Goal: Task Accomplishment & Management: Manage account settings

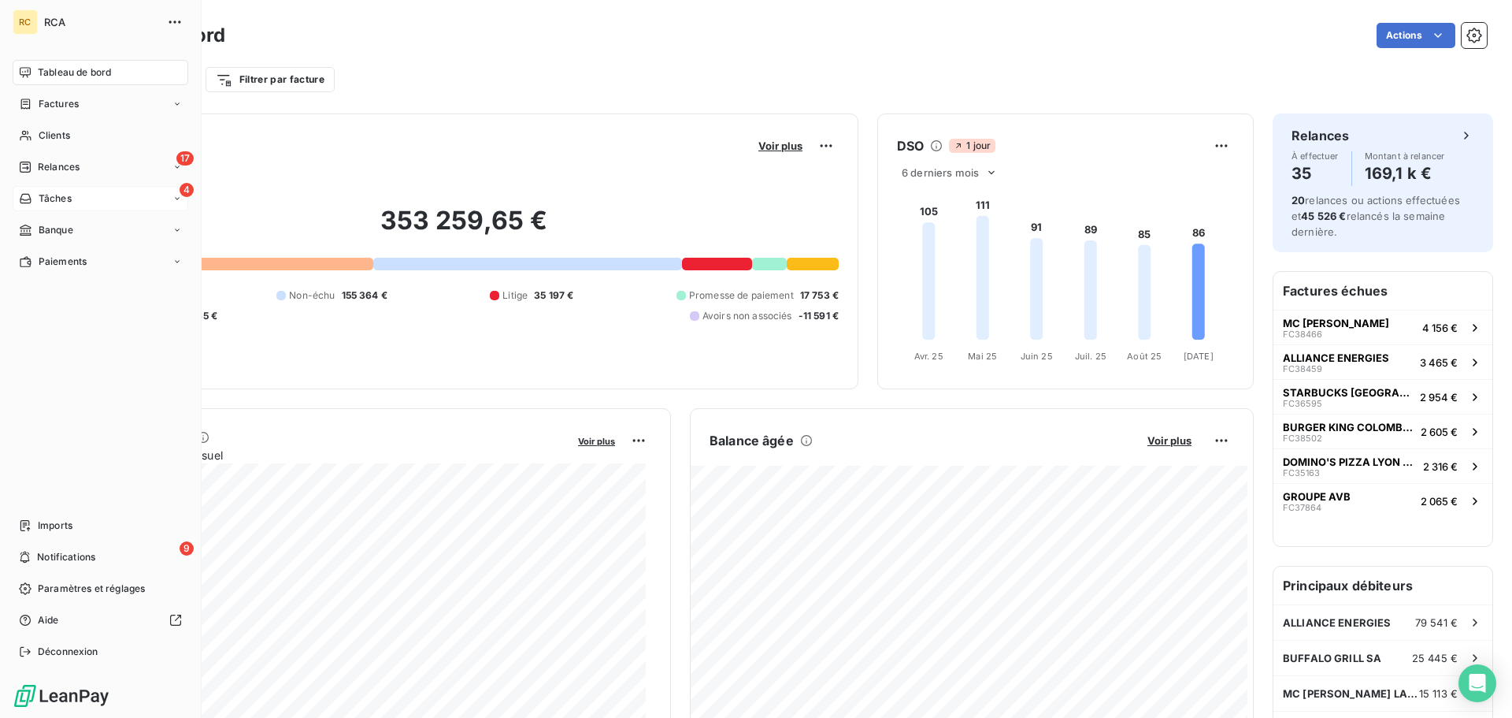
click at [109, 187] on div "4 Tâches" at bounding box center [101, 198] width 176 height 25
click at [129, 163] on div "17 Relances" at bounding box center [101, 166] width 176 height 25
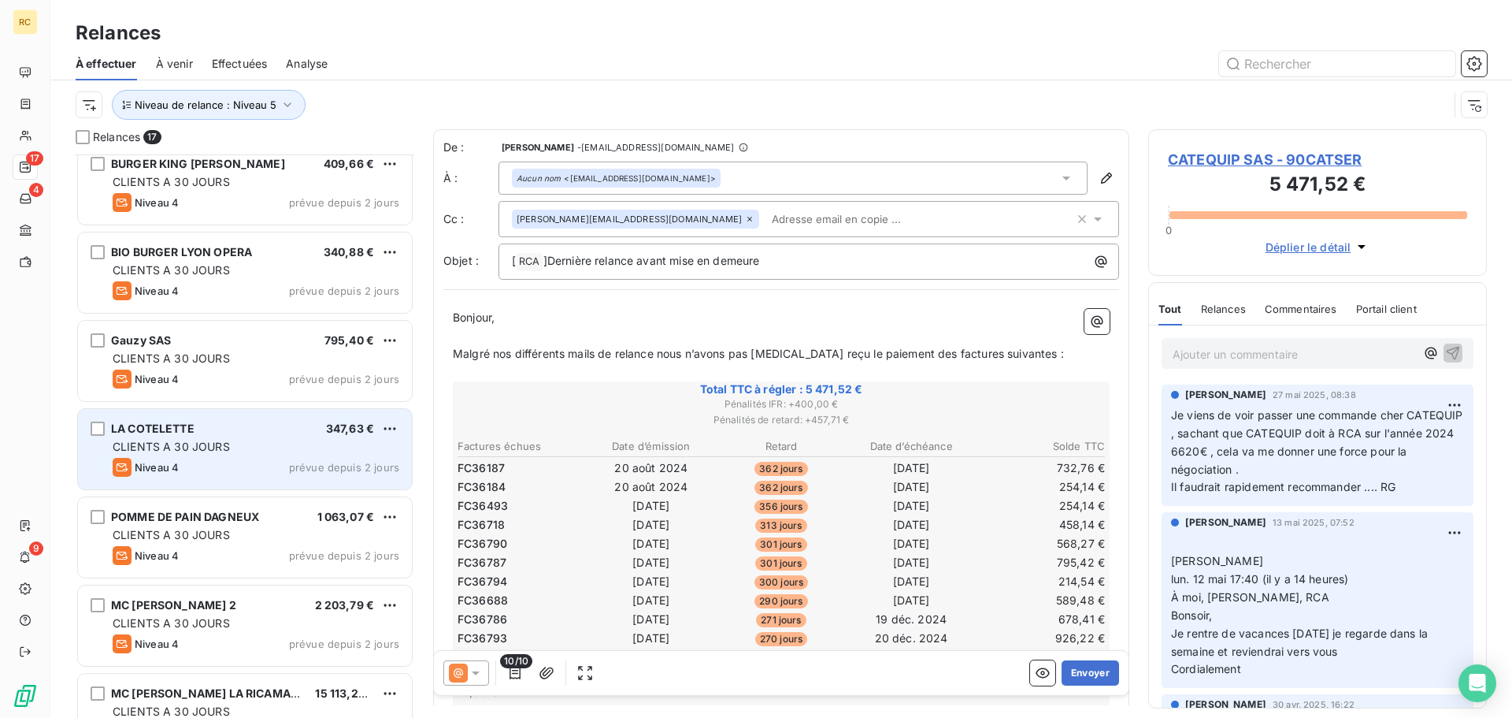
scroll to position [937, 0]
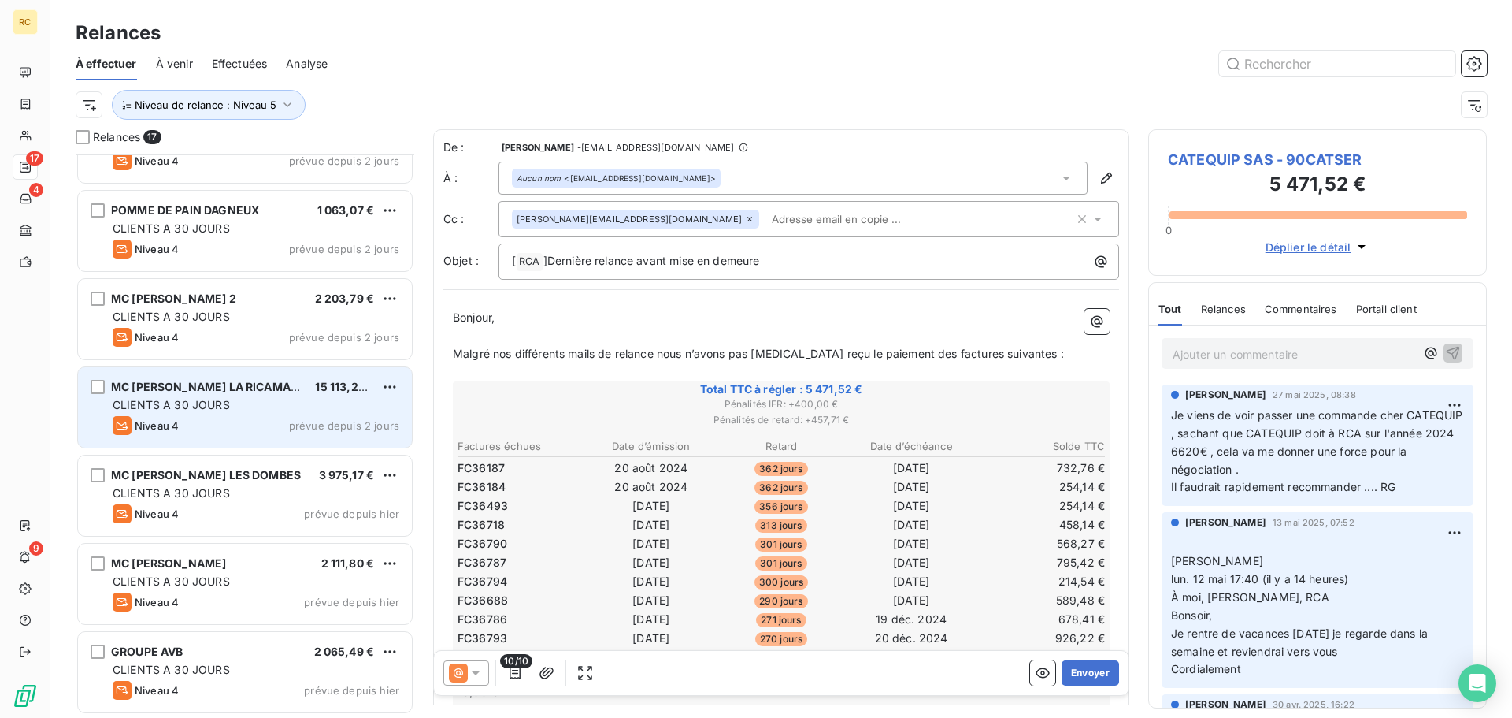
click at [267, 398] on div "CLIENTS A 30 JOURS" at bounding box center [256, 405] width 287 height 16
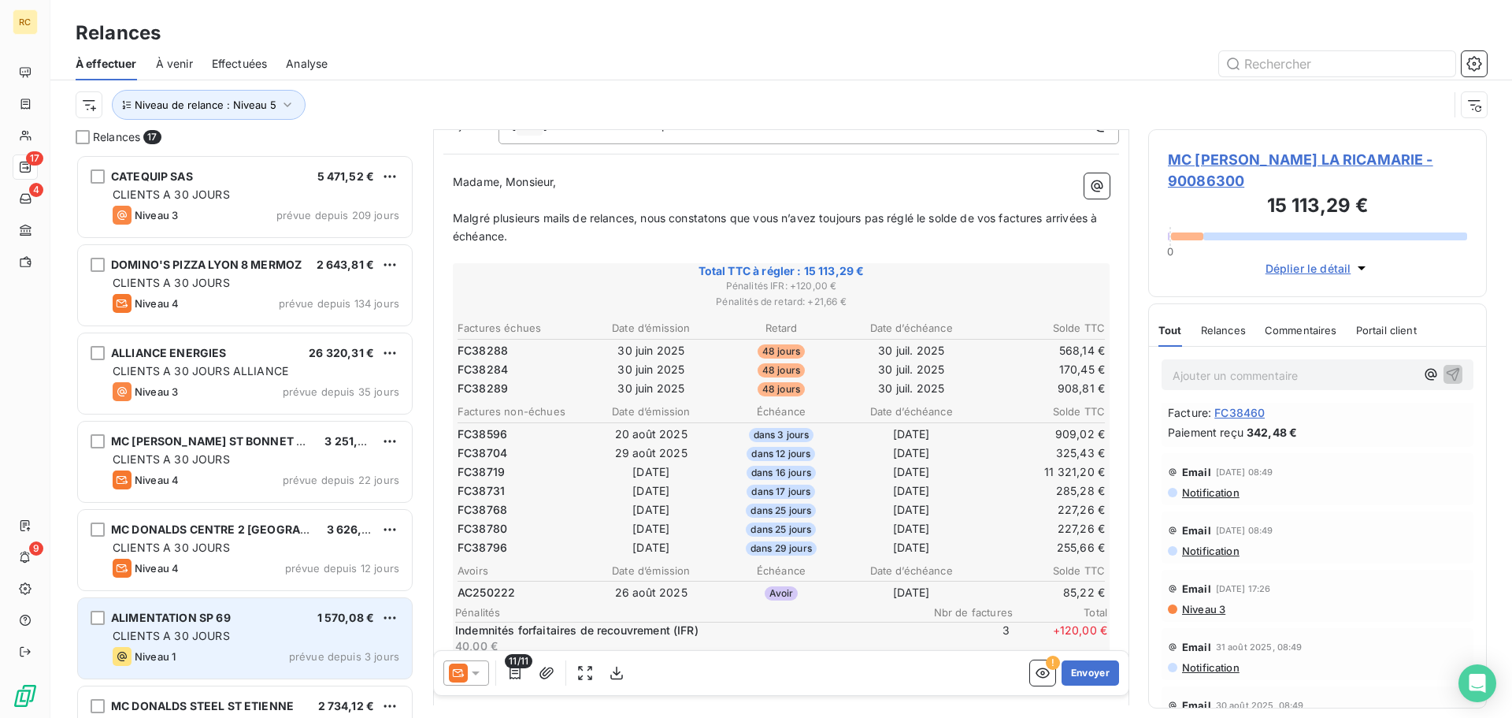
click at [241, 619] on div "ALIMENTATION SP 69 1 570,08 €" at bounding box center [256, 617] width 287 height 14
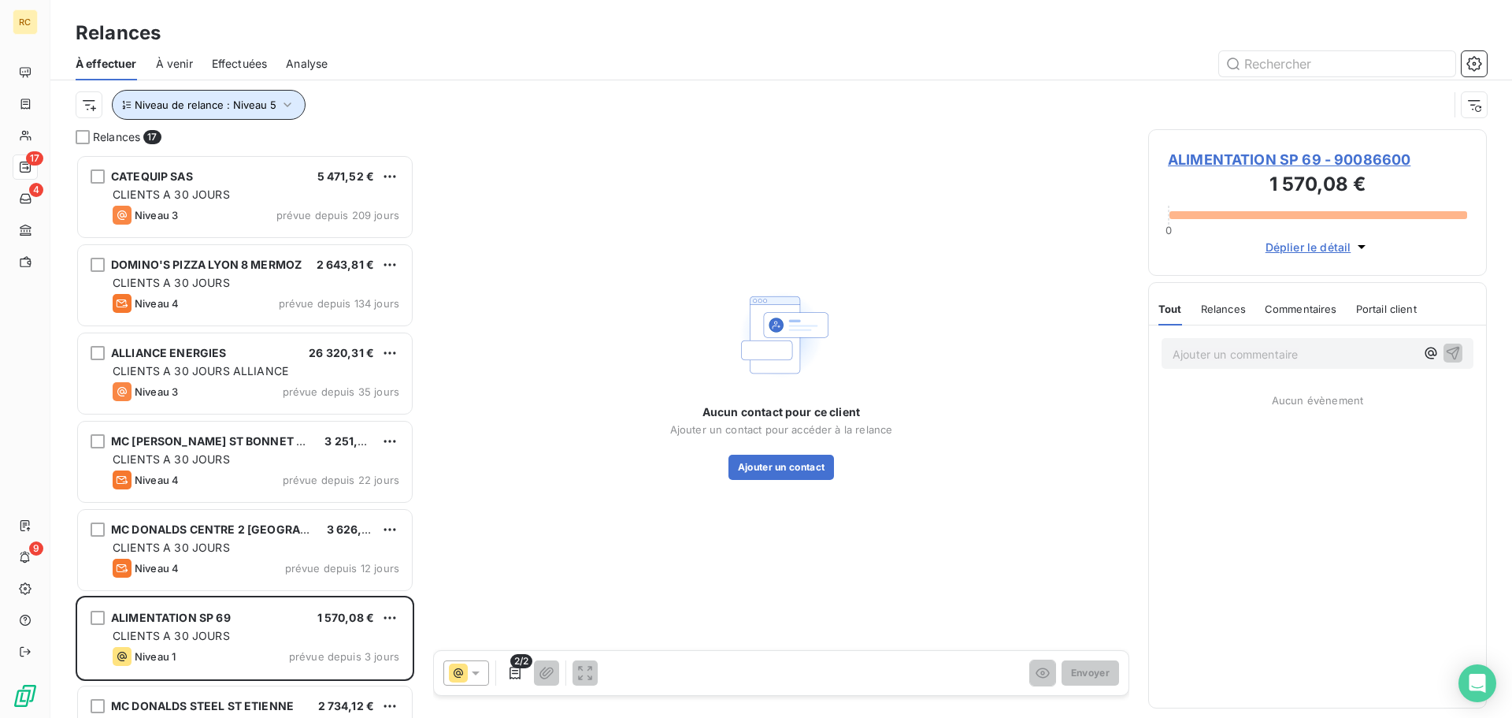
click at [280, 108] on icon "button" at bounding box center [288, 105] width 16 height 16
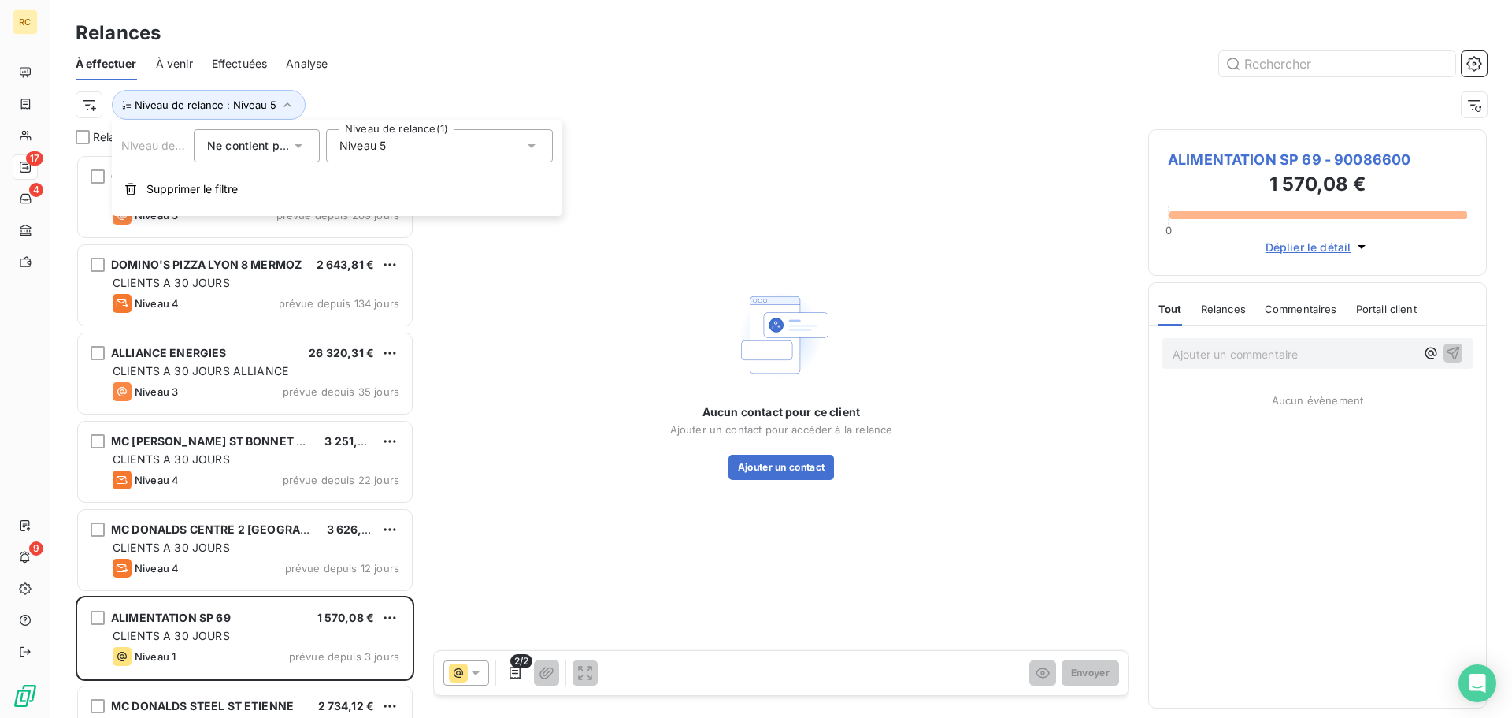
click at [244, 147] on span "Ne contient pas" at bounding box center [249, 145] width 85 height 13
click at [268, 176] on span "Contient" at bounding box center [247, 182] width 45 height 13
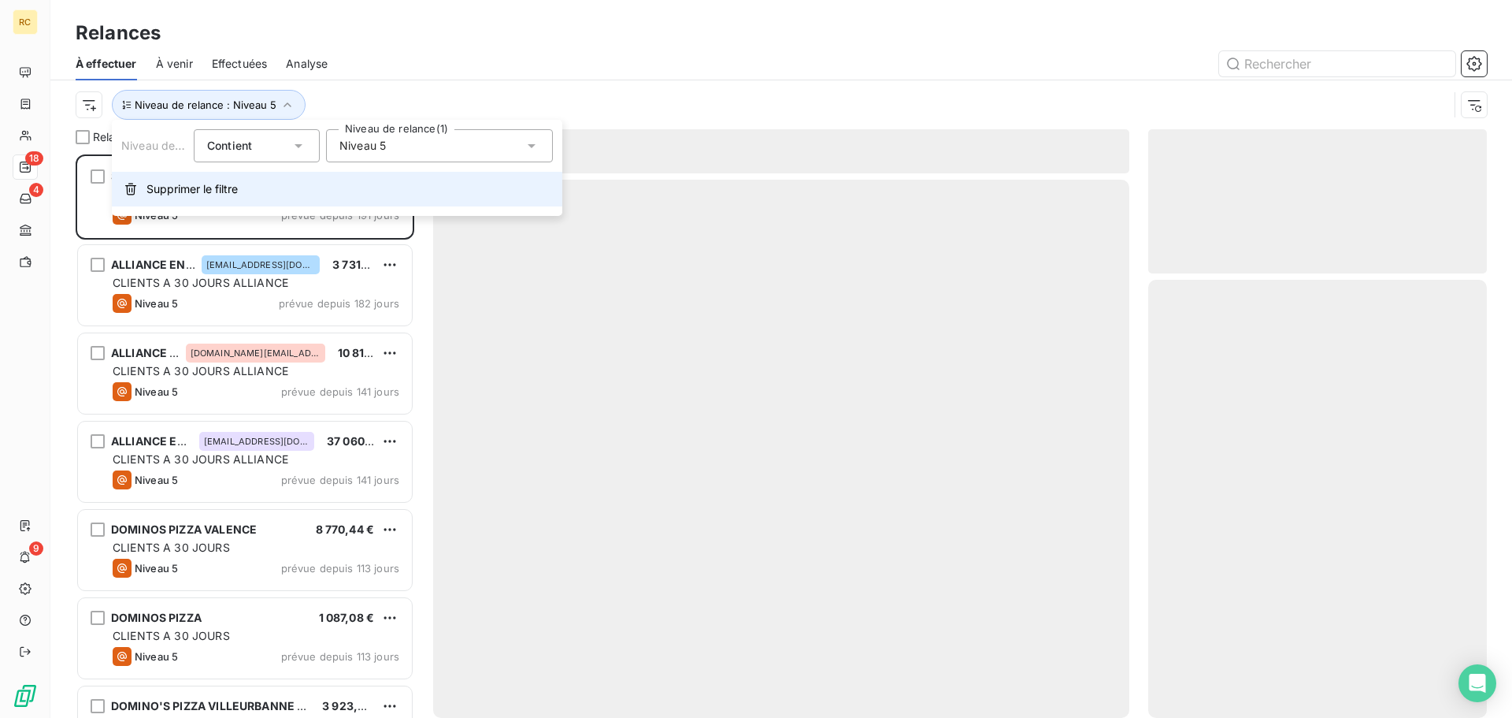
scroll to position [551, 327]
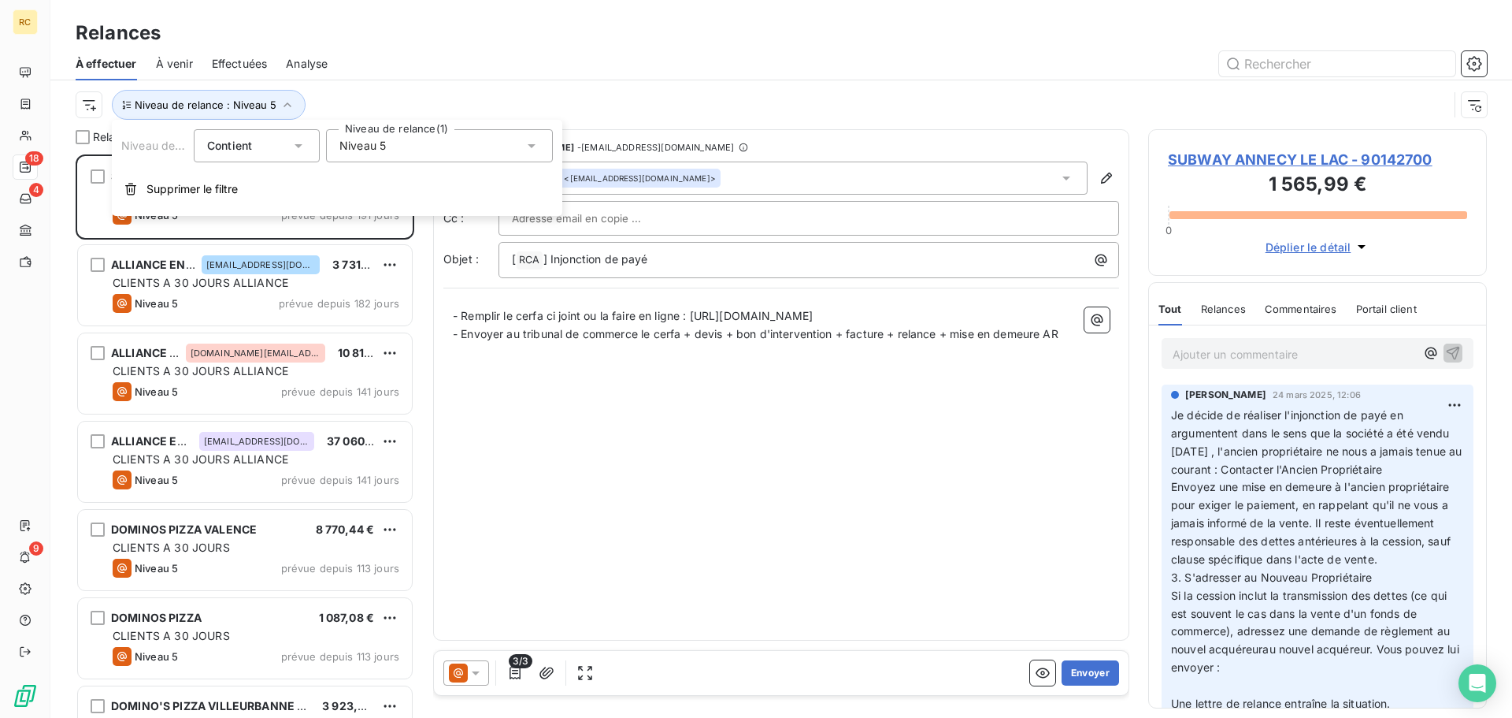
click at [754, 47] on div "À effectuer À venir Effectuées Analyse" at bounding box center [781, 63] width 1462 height 33
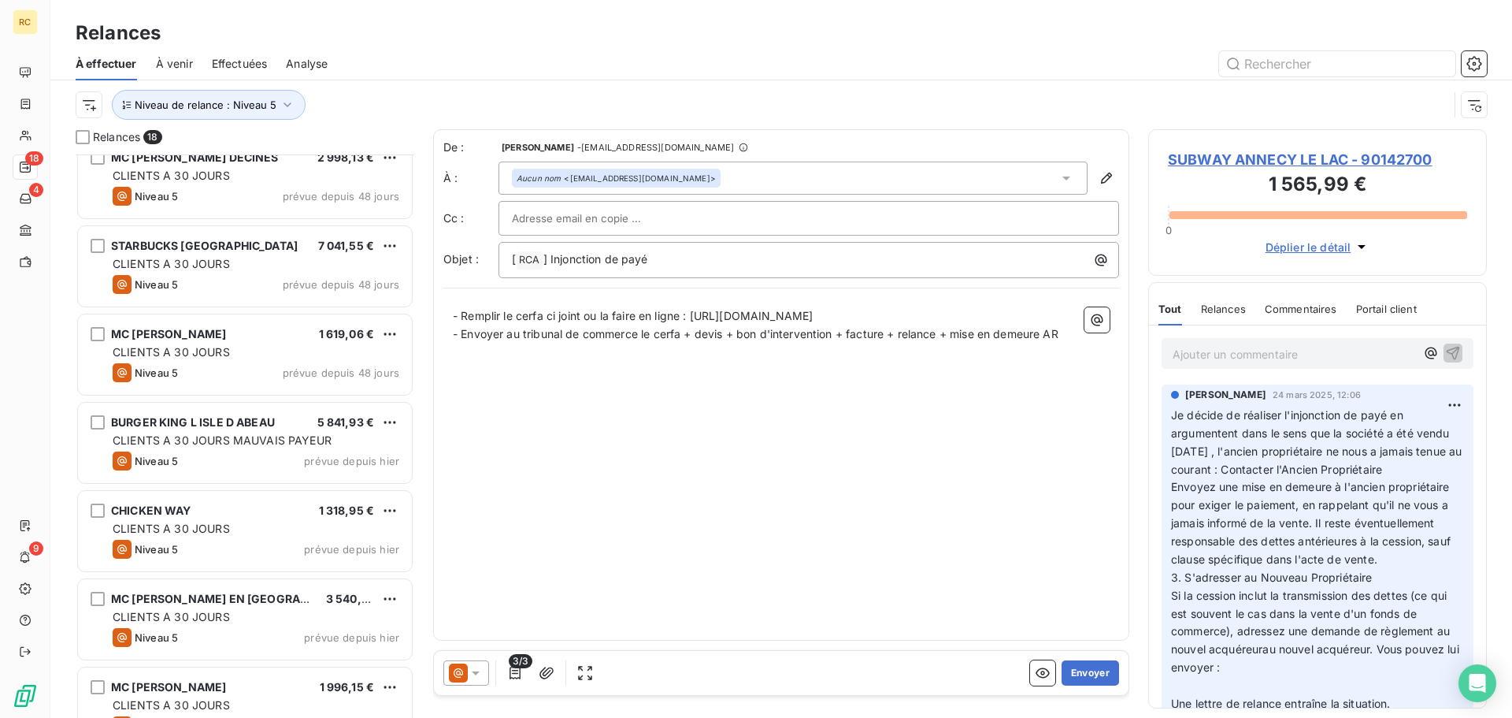
scroll to position [1026, 0]
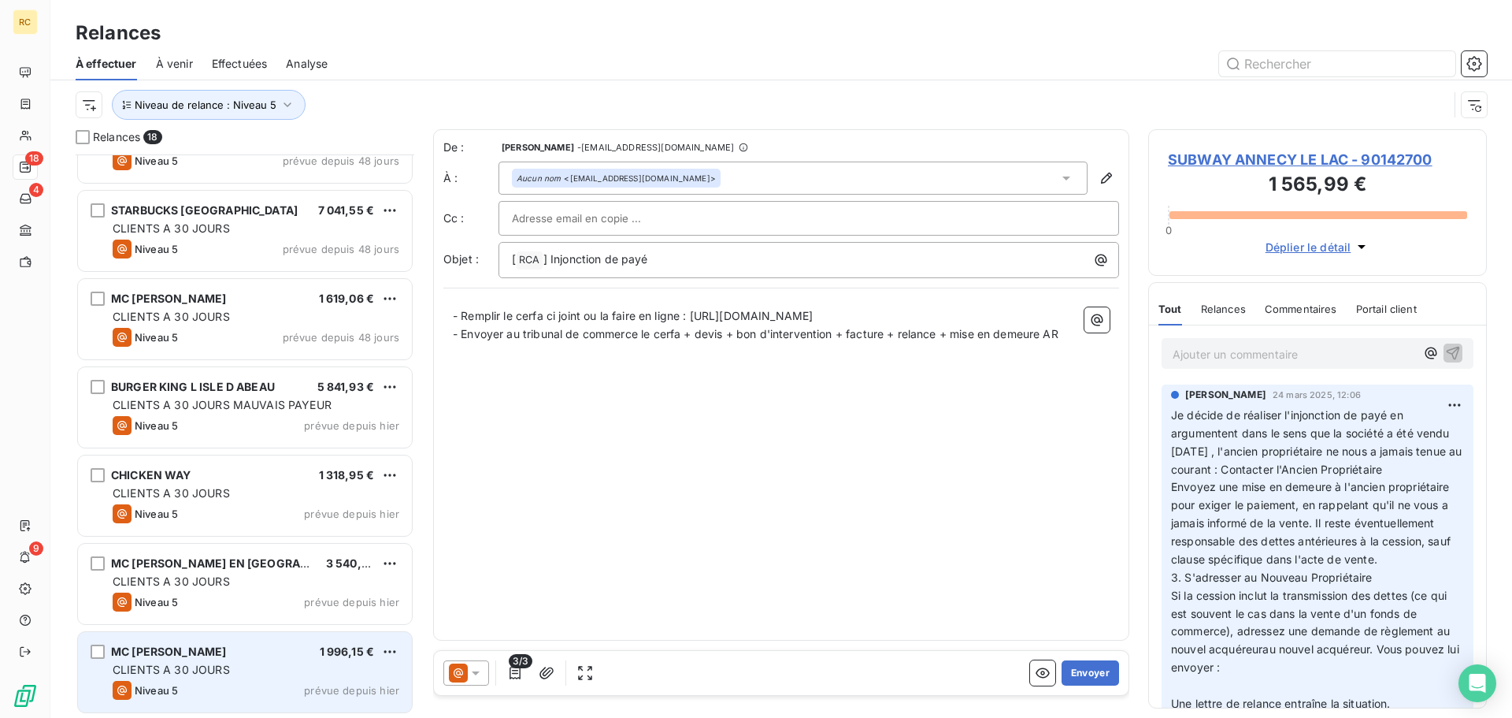
click at [184, 640] on div "MC [PERSON_NAME] 1 996,15 € CLIENTS A 30 JOURS Niveau 5 prévue depuis [DATE]" at bounding box center [245, 672] width 334 height 80
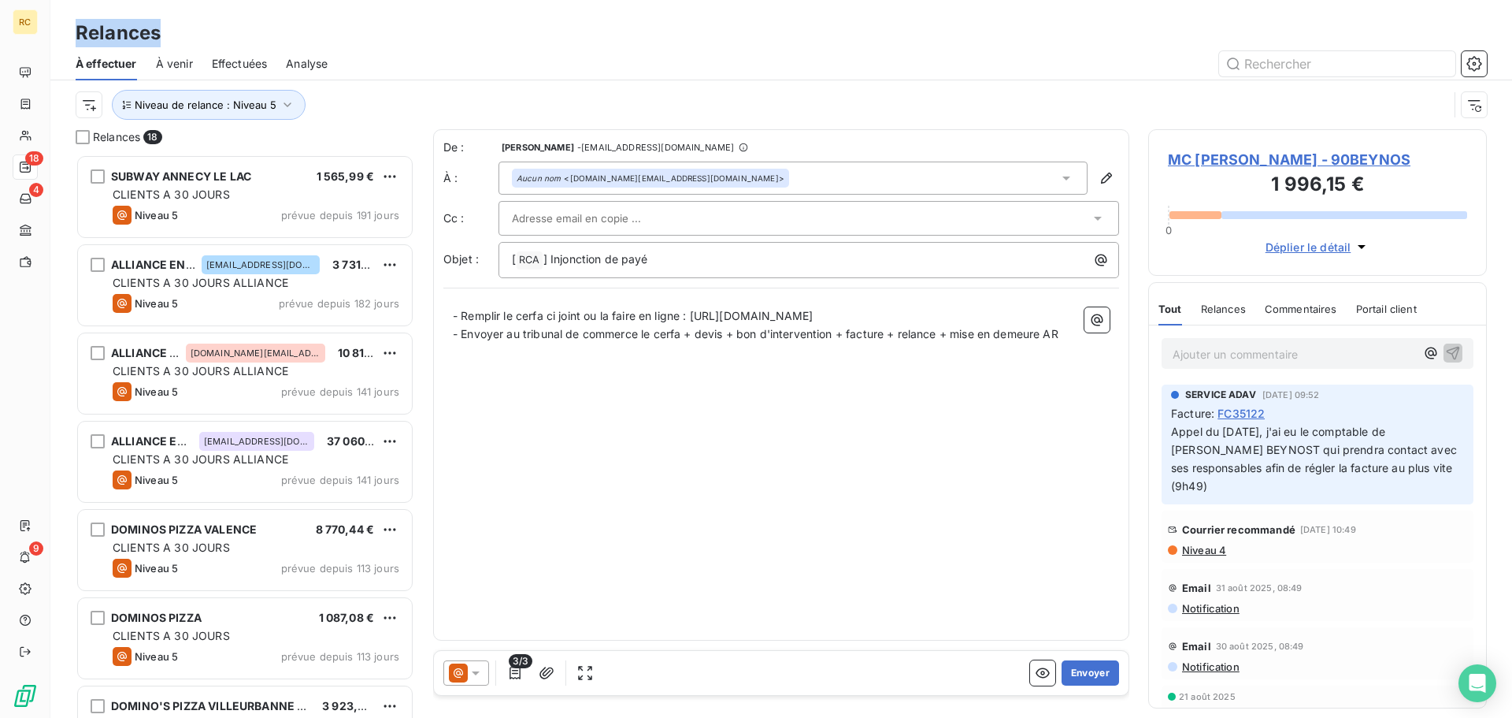
drag, startPoint x: 192, startPoint y: 43, endPoint x: 78, endPoint y: 41, distance: 114.2
click at [78, 41] on div "Relances" at bounding box center [781, 33] width 1462 height 28
click at [77, 36] on h3 "Relances" at bounding box center [118, 33] width 85 height 28
click at [217, 36] on div "Relances" at bounding box center [781, 33] width 1462 height 28
drag, startPoint x: 170, startPoint y: 34, endPoint x: 150, endPoint y: 32, distance: 20.5
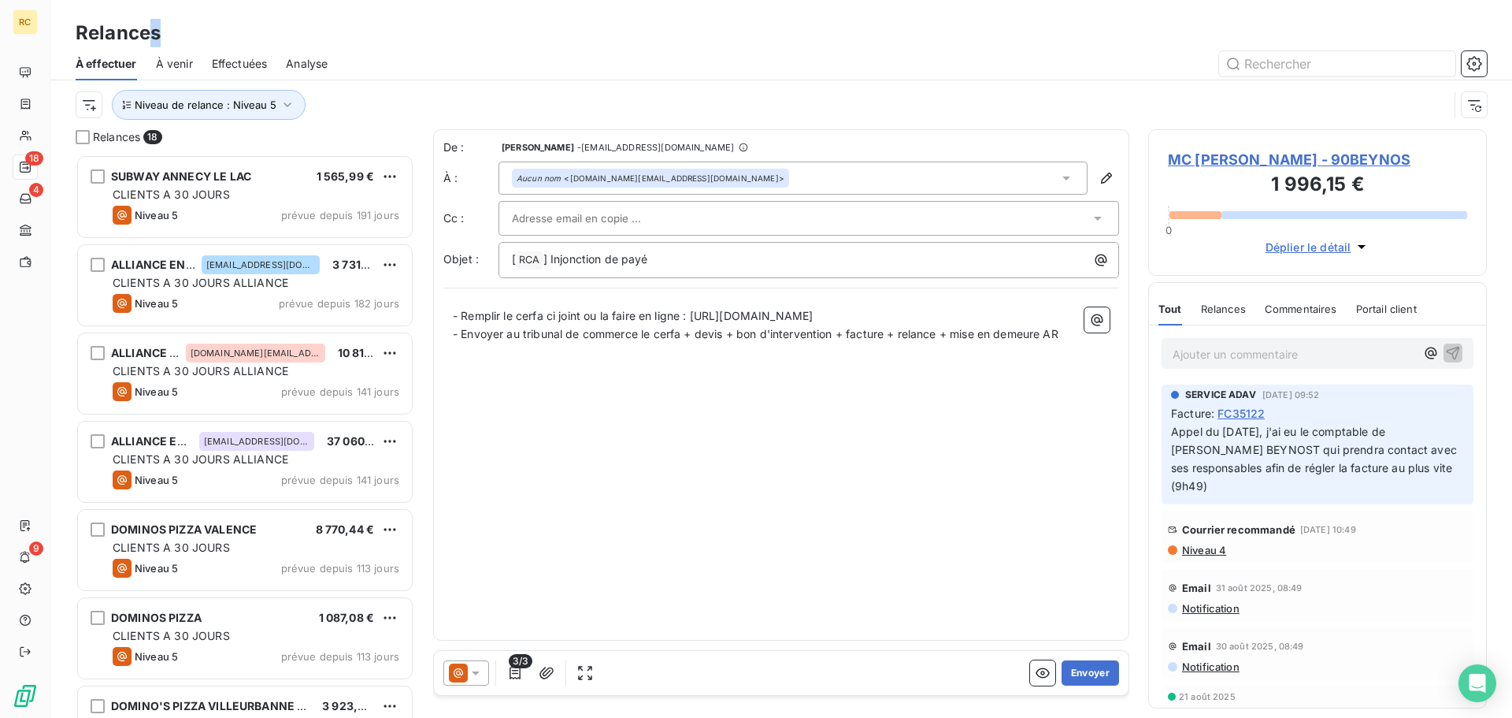
click at [150, 32] on div "Relances" at bounding box center [781, 33] width 1462 height 28
drag, startPoint x: 556, startPoint y: 32, endPoint x: 537, endPoint y: 32, distance: 18.9
click at [555, 32] on div "Relances" at bounding box center [781, 33] width 1462 height 28
click at [883, 643] on div "De : [PERSON_NAME] - [EMAIL_ADDRESS][DOMAIN_NAME] À : Aucun nom <[DOMAIN_NAME][…" at bounding box center [781, 389] width 696 height 521
